Goal: Task Accomplishment & Management: Manage account settings

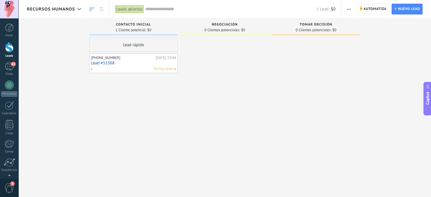
scroll to position [8, 0]
click at [7, 67] on div "63" at bounding box center [9, 66] width 9 height 8
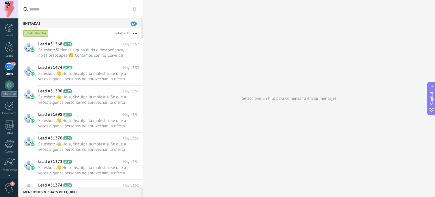
click at [134, 8] on use at bounding box center [134, 9] width 5 height 5
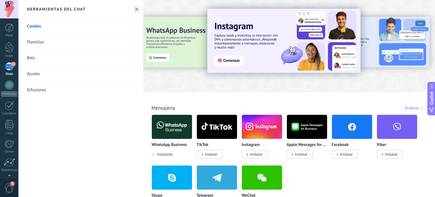
click at [136, 10] on icon at bounding box center [137, 9] width 4 height 4
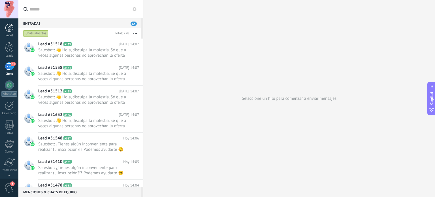
click at [7, 29] on div at bounding box center [9, 28] width 9 height 9
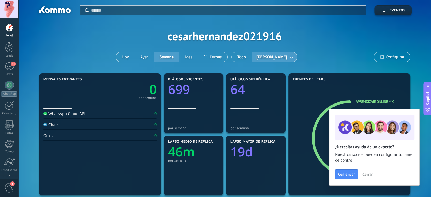
click at [295, 55] on link at bounding box center [292, 56] width 10 height 9
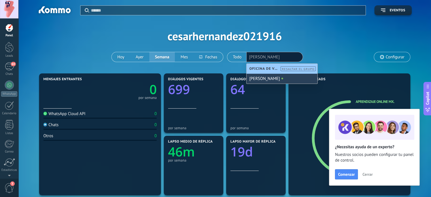
click at [274, 81] on div "[PERSON_NAME]" at bounding box center [282, 79] width 71 height 10
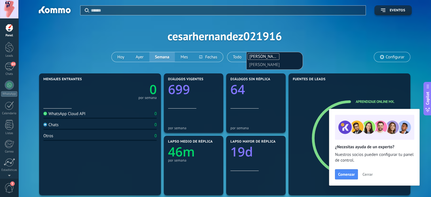
click at [235, 63] on div "Aplicar Eventos cesarhernandez021916 [DATE] [DATE] Semana Mes Todo [PERSON_NAME…" at bounding box center [225, 36] width 396 height 72
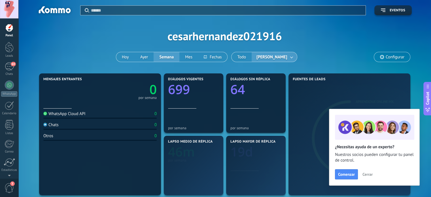
click at [262, 56] on span "[PERSON_NAME]" at bounding box center [271, 57] width 33 height 8
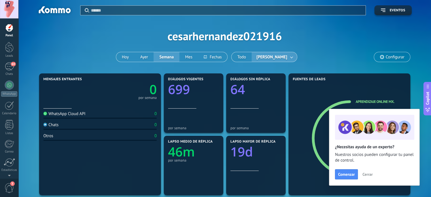
click at [368, 175] on span "Cerrar" at bounding box center [367, 174] width 10 height 4
